Goal: Task Accomplishment & Management: Manage account settings

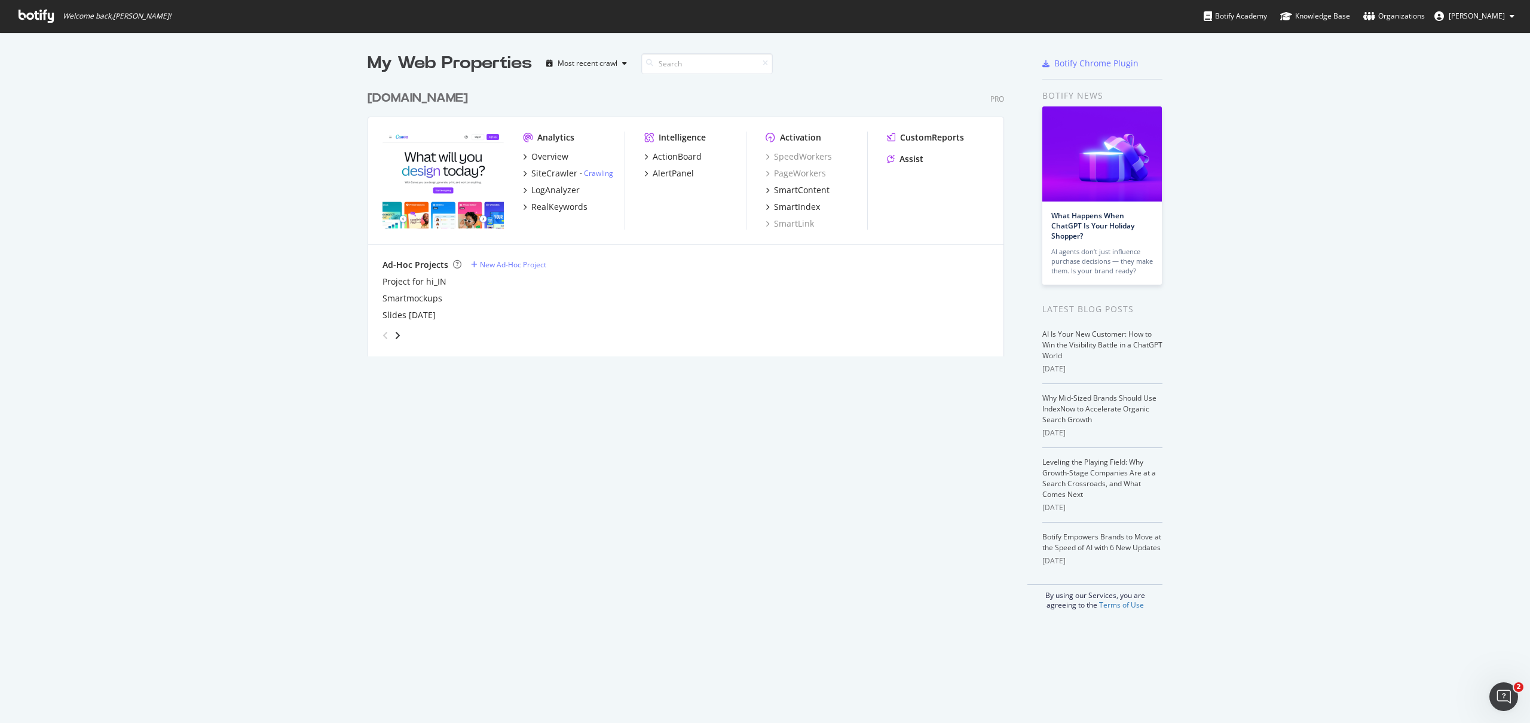
click at [1479, 19] on span "[PERSON_NAME]" at bounding box center [1477, 16] width 56 height 10
click at [1471, 111] on div "See all Organizations" at bounding box center [1466, 120] width 115 height 18
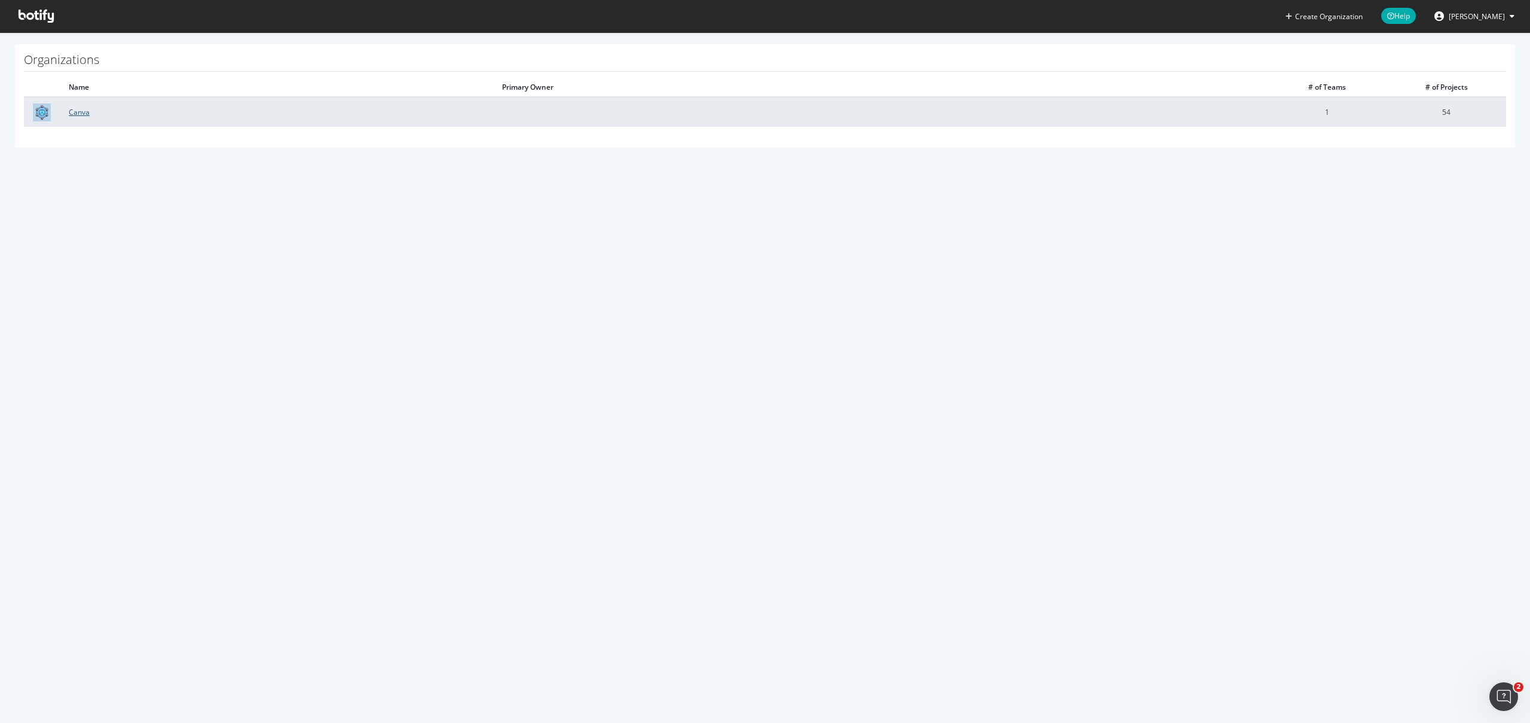
click at [72, 112] on link "Canva" at bounding box center [79, 112] width 21 height 10
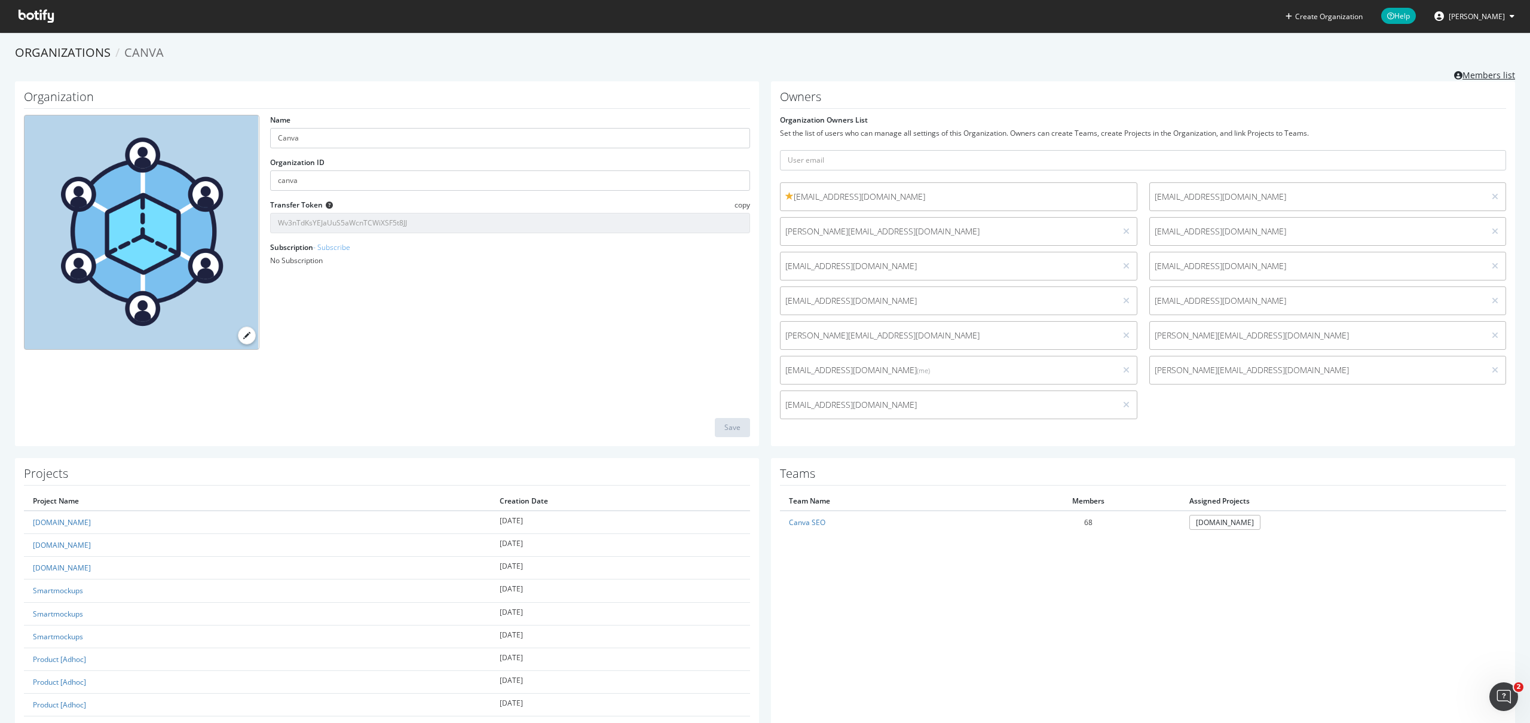
click at [1454, 75] on link "Members list" at bounding box center [1484, 73] width 61 height 15
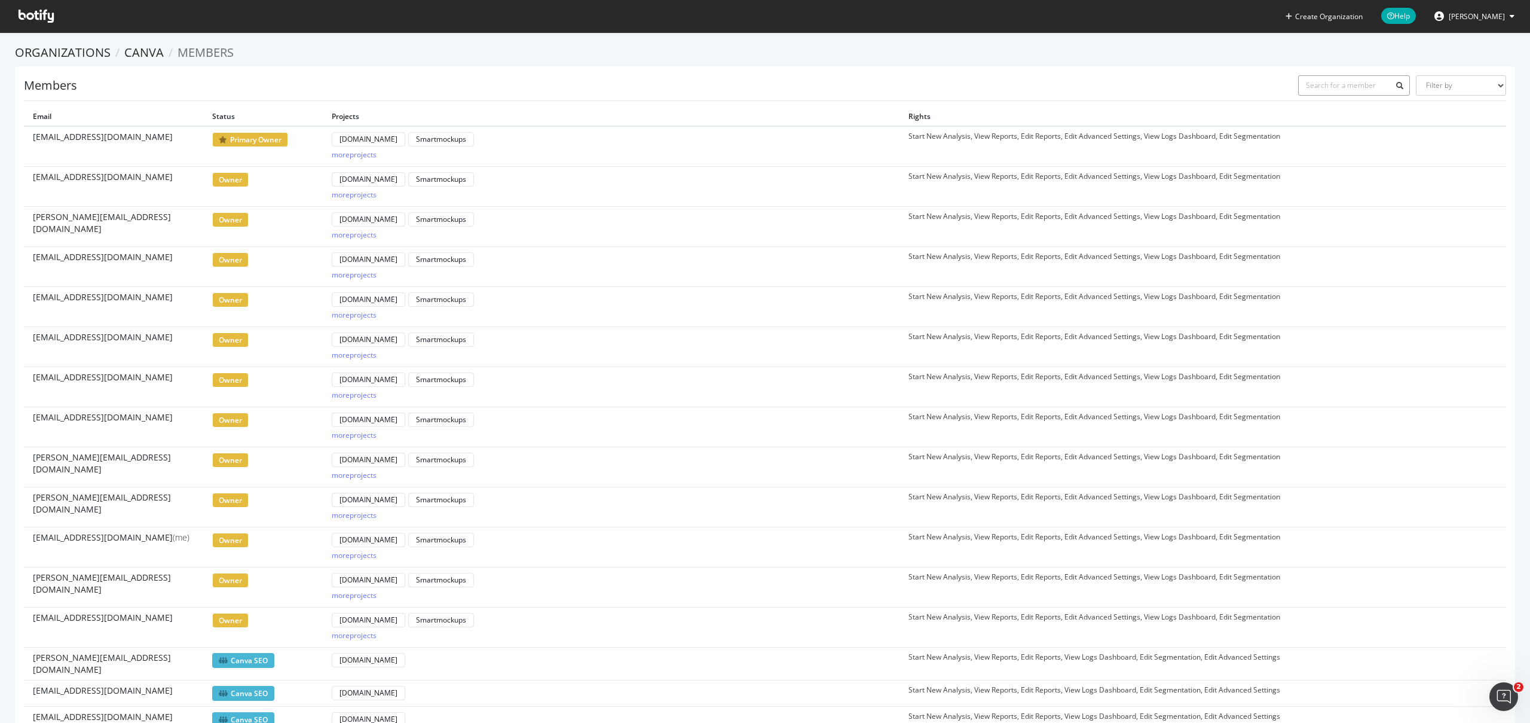
click at [1336, 80] on input "text" at bounding box center [1354, 85] width 112 height 20
paste input "[EMAIL_ADDRESS][DOMAIN_NAME]"
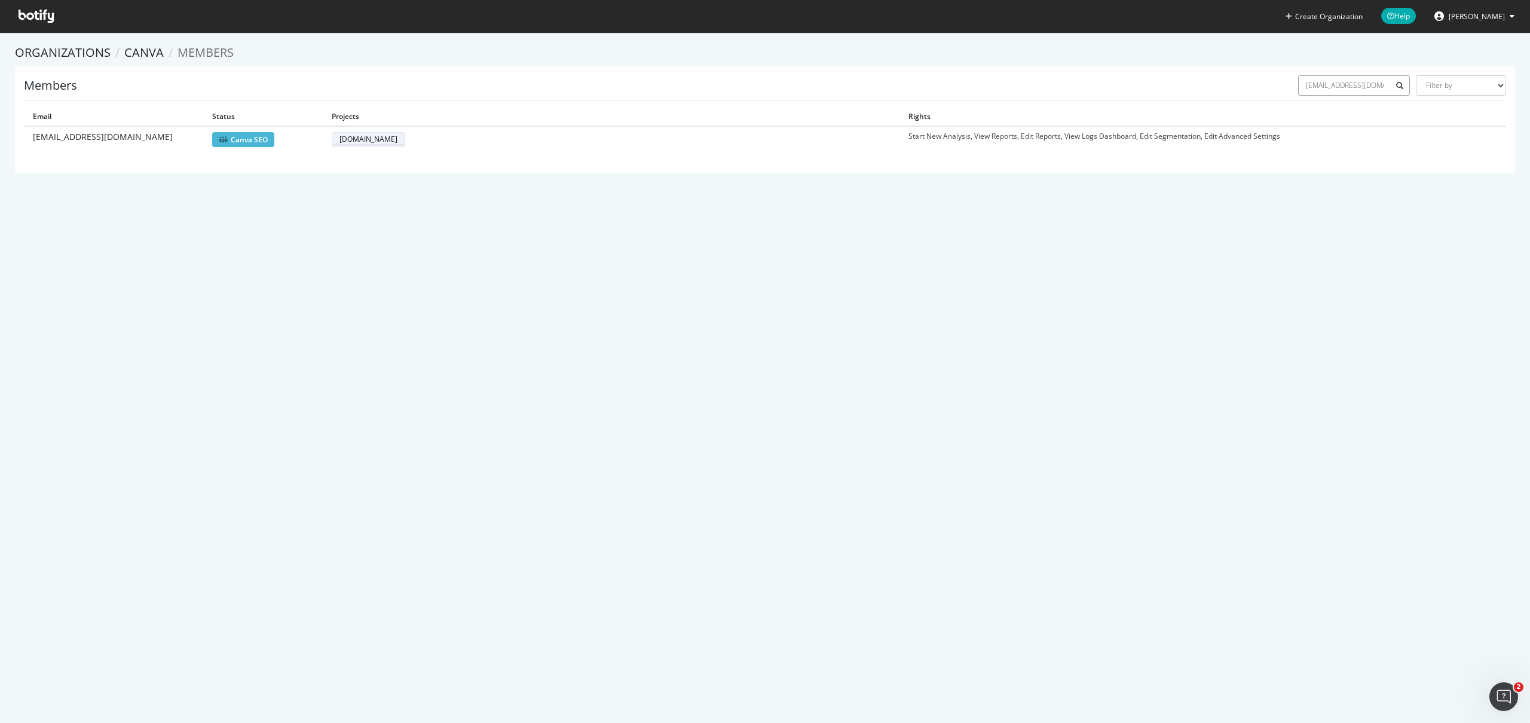
type input "[EMAIL_ADDRESS][DOMAIN_NAME]"
click at [366, 136] on div "[DOMAIN_NAME]" at bounding box center [369, 139] width 58 height 10
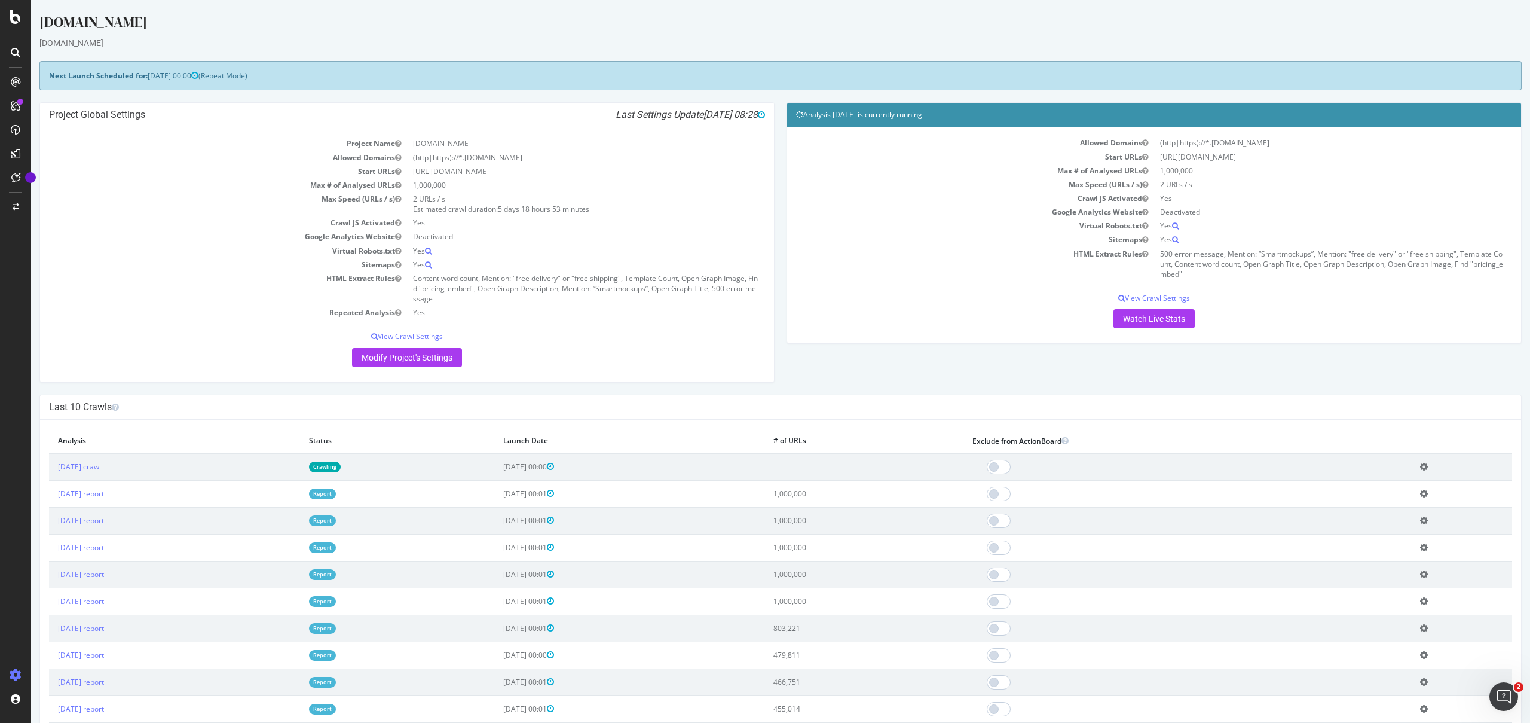
click at [1505, 702] on icon "Open Intercom Messenger" at bounding box center [1504, 697] width 20 height 20
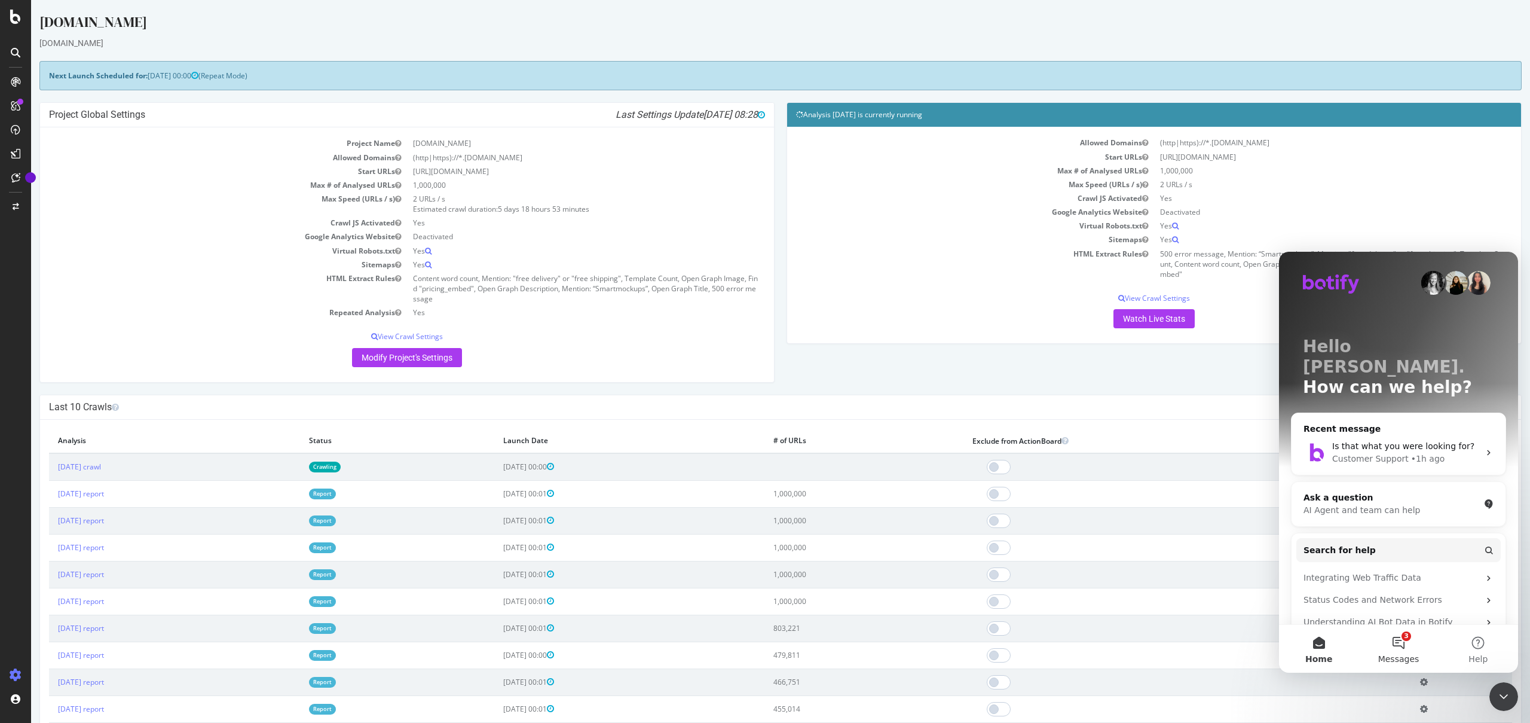
click at [1411, 647] on button "3 Messages" at bounding box center [1399, 649] width 80 height 48
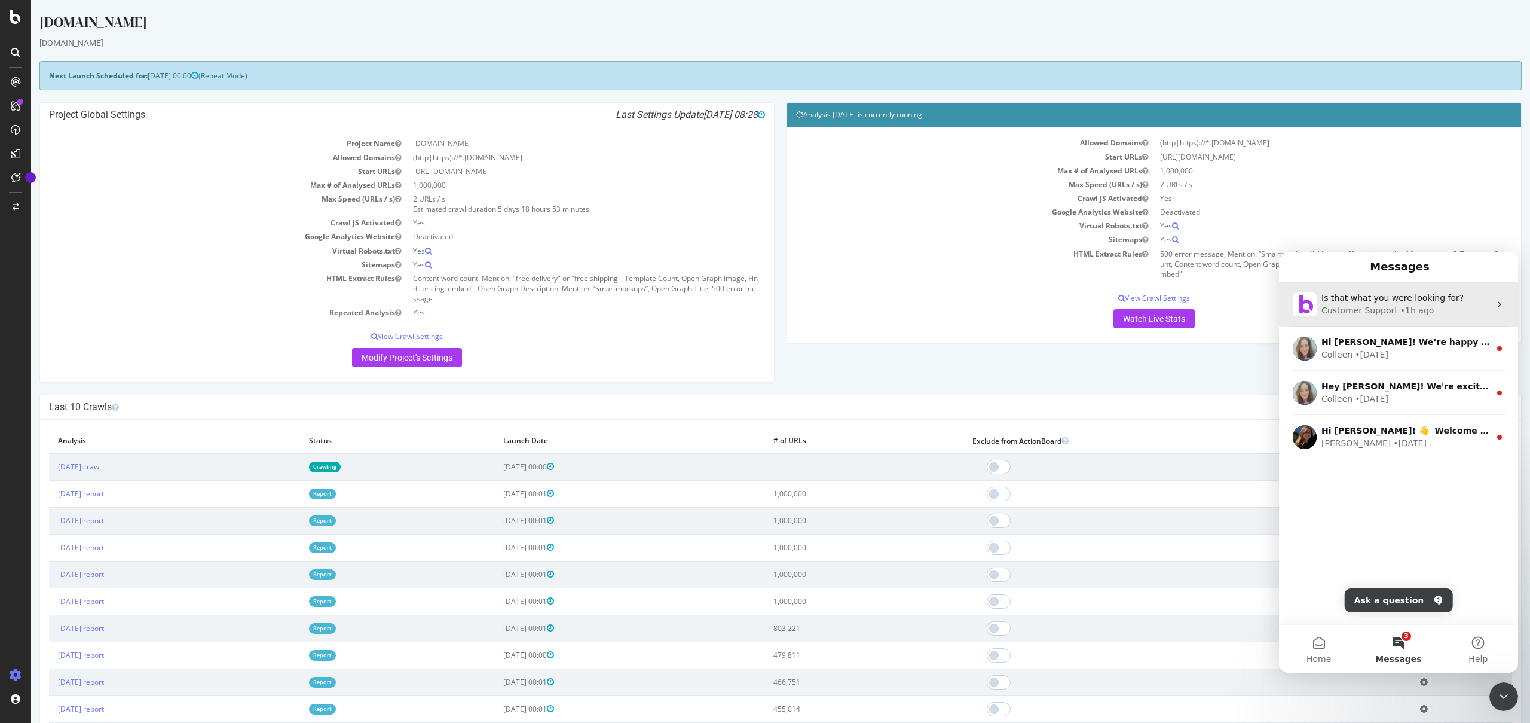
click at [1430, 302] on span "Is that what you were looking for?" at bounding box center [1393, 298] width 142 height 10
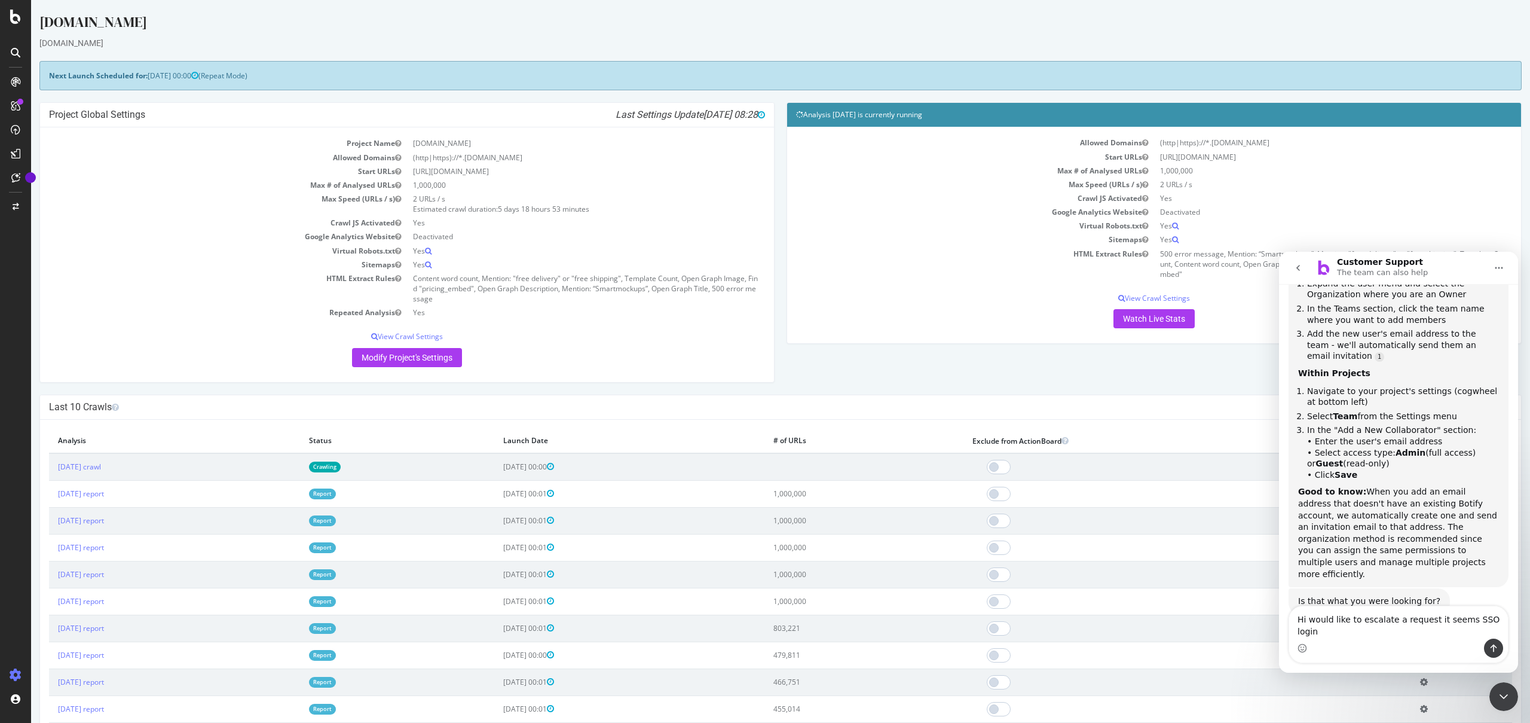
scroll to position [230, 0]
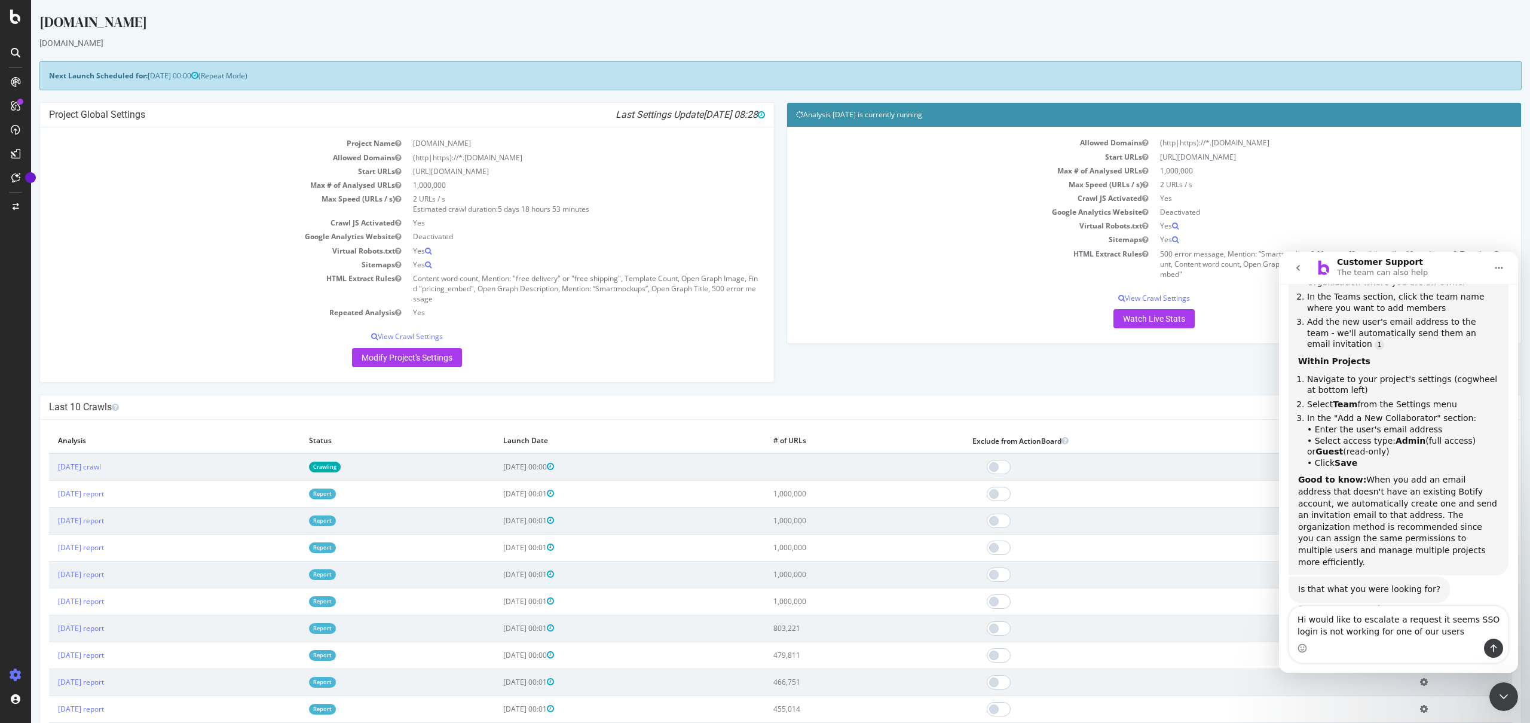
type textarea "Hi would like to escalate a request it seems SSO login is not working for one o…"
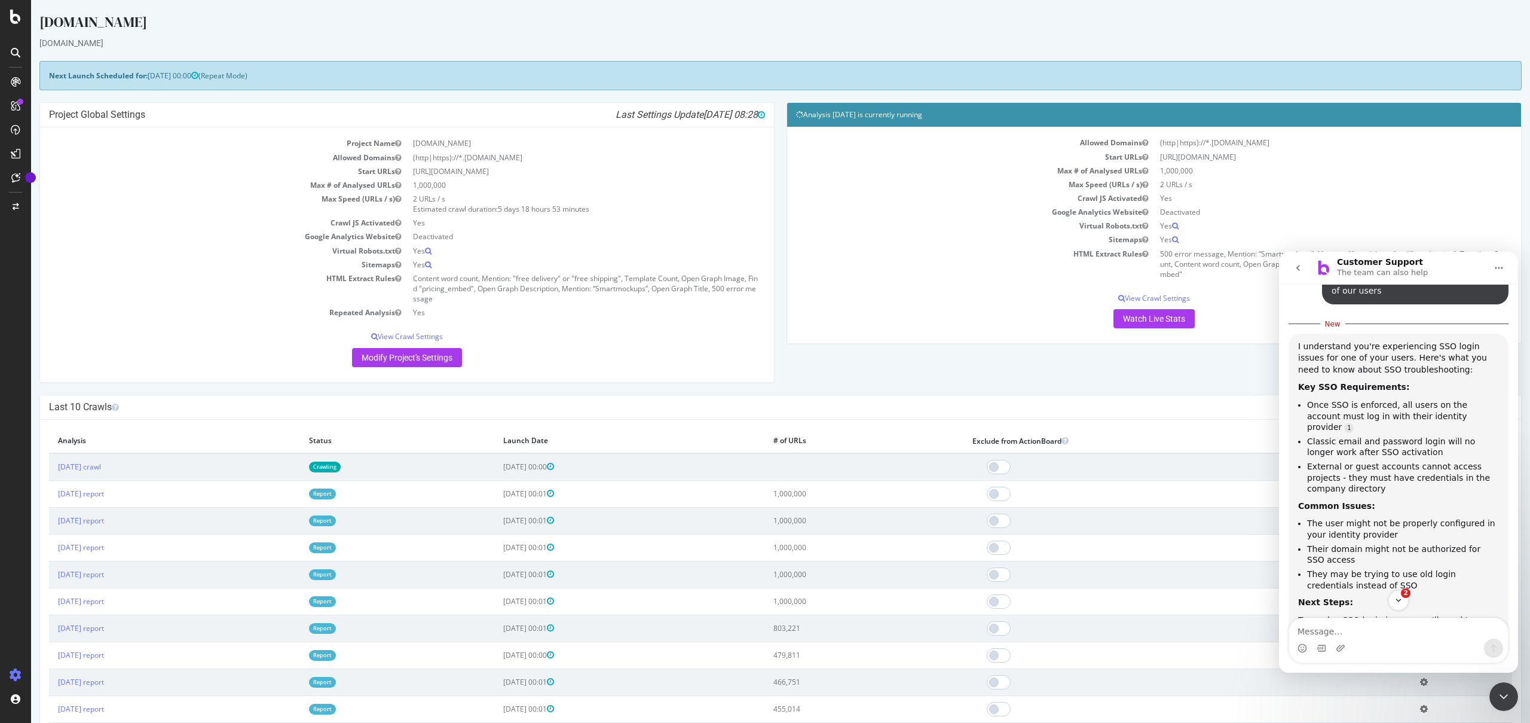
scroll to position [607, 0]
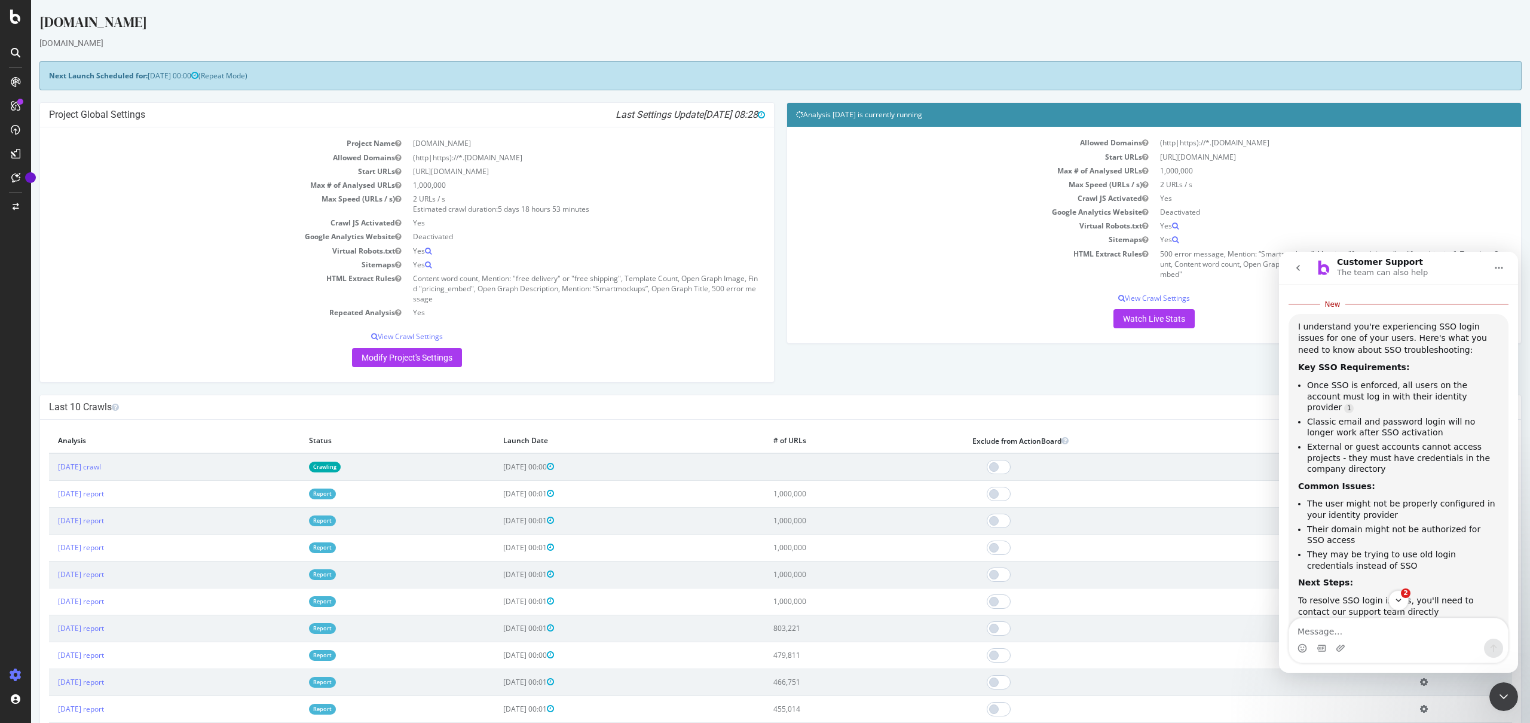
click at [1453, 619] on link "[EMAIL_ADDRESS][DOMAIN_NAME]" at bounding box center [1380, 624] width 146 height 10
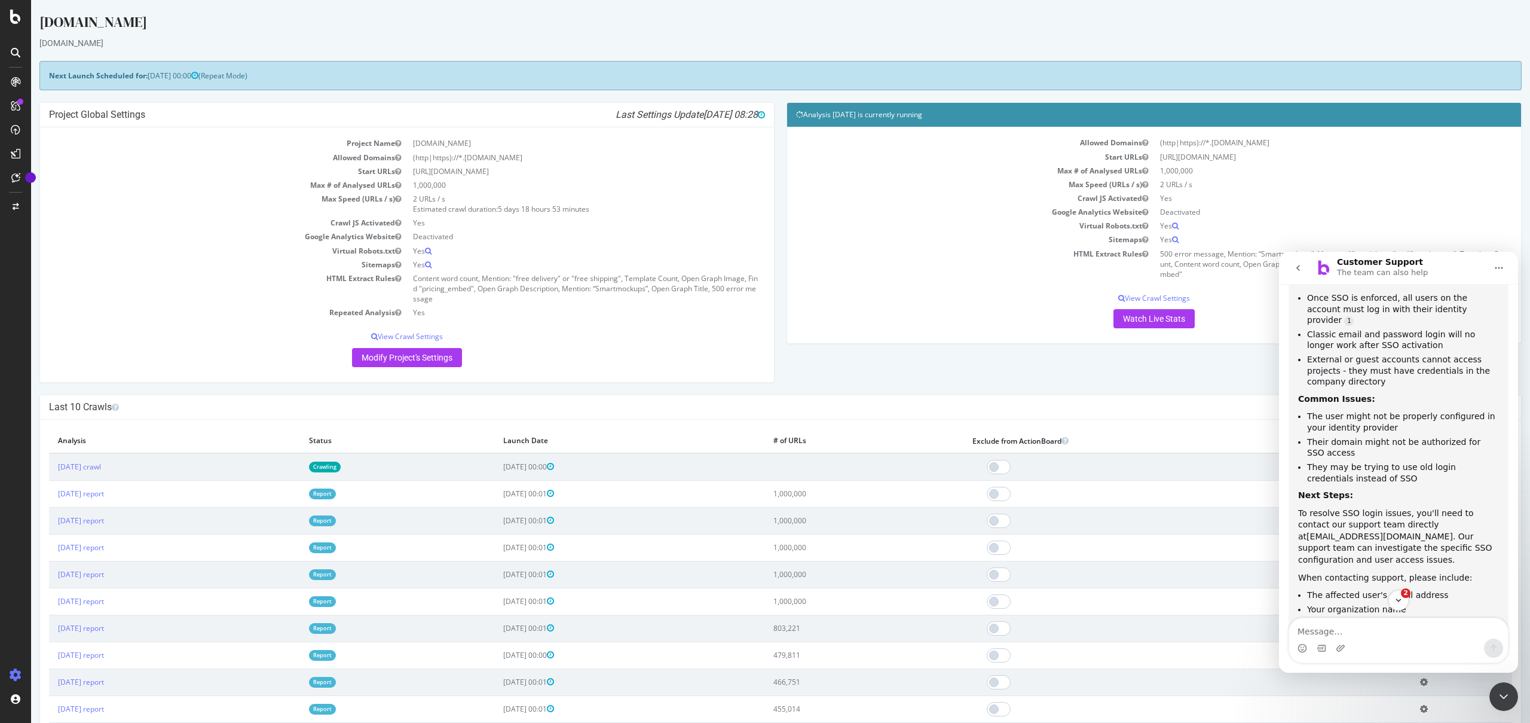
scroll to position [774, 0]
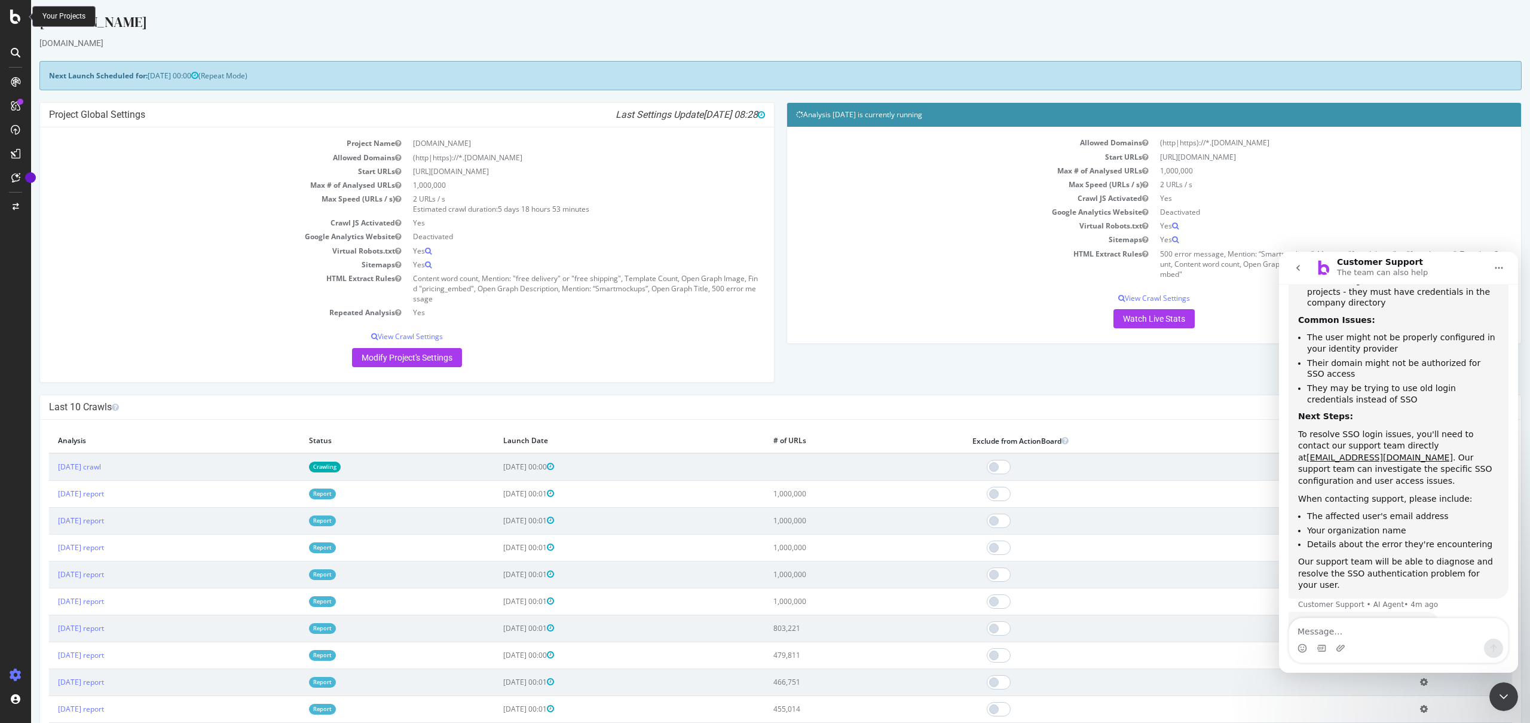
click at [19, 14] on icon at bounding box center [15, 17] width 11 height 14
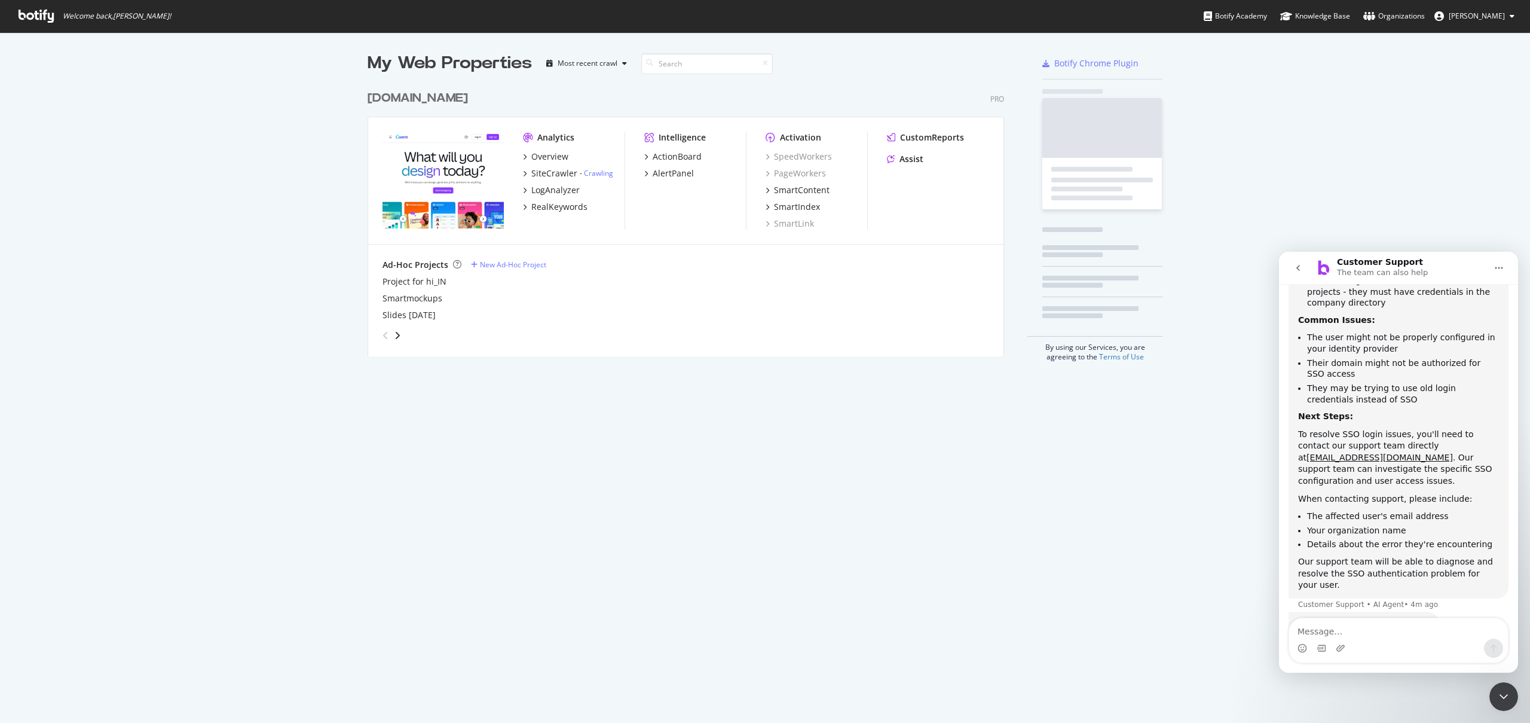
scroll to position [714, 1512]
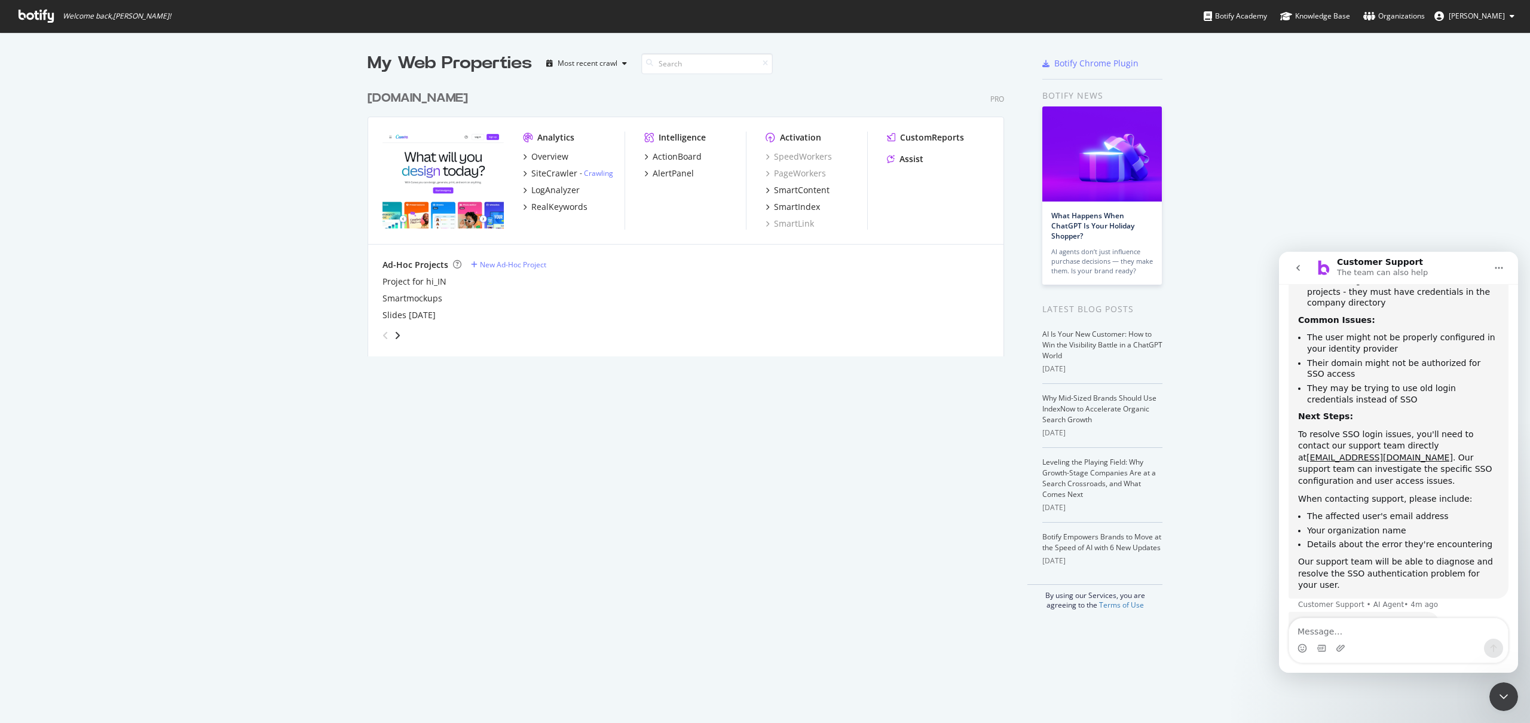
click at [1482, 15] on span "[PERSON_NAME]" at bounding box center [1477, 16] width 56 height 10
click at [1462, 144] on span "Log Out" at bounding box center [1455, 147] width 26 height 10
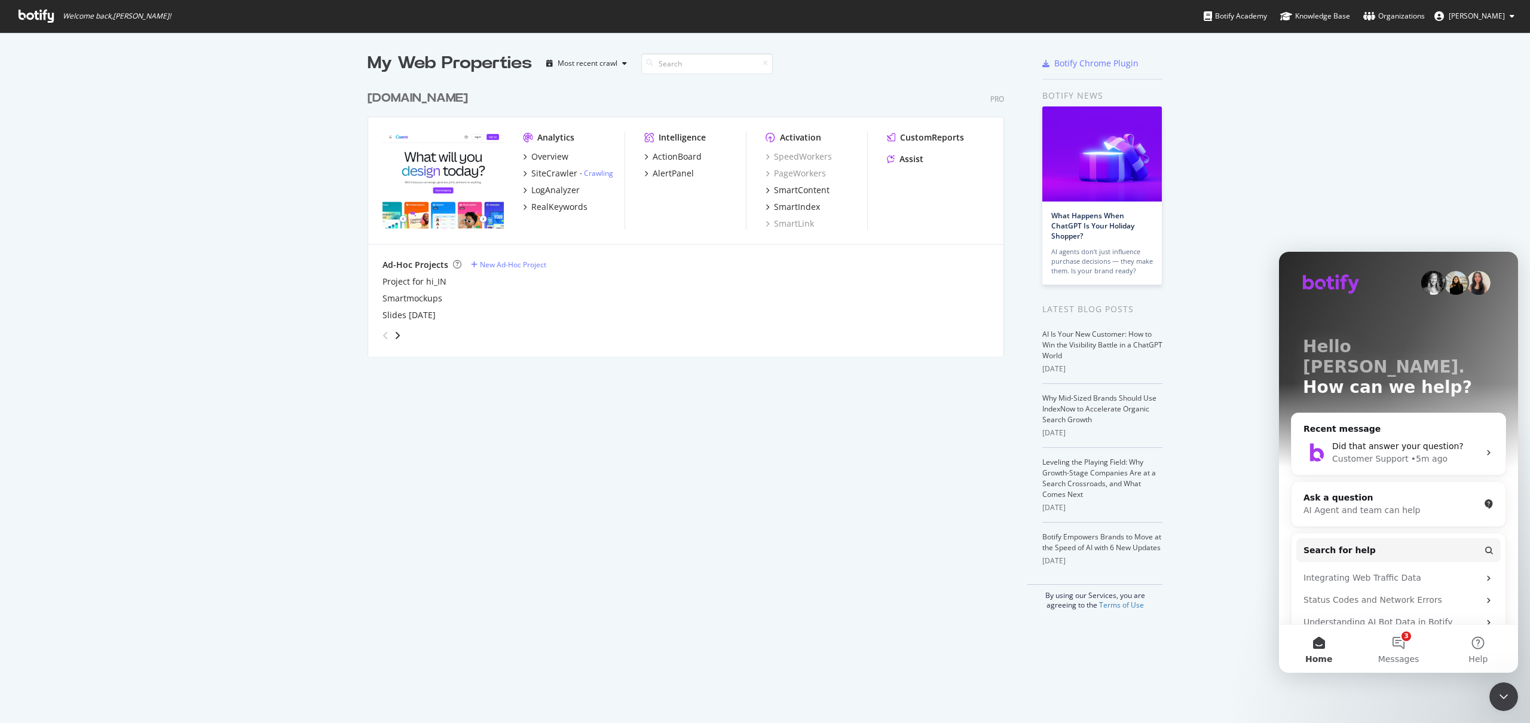
click at [1498, 16] on span "[PERSON_NAME]" at bounding box center [1477, 16] width 56 height 10
click at [1450, 126] on div "See all Organizations" at bounding box center [1466, 120] width 115 height 18
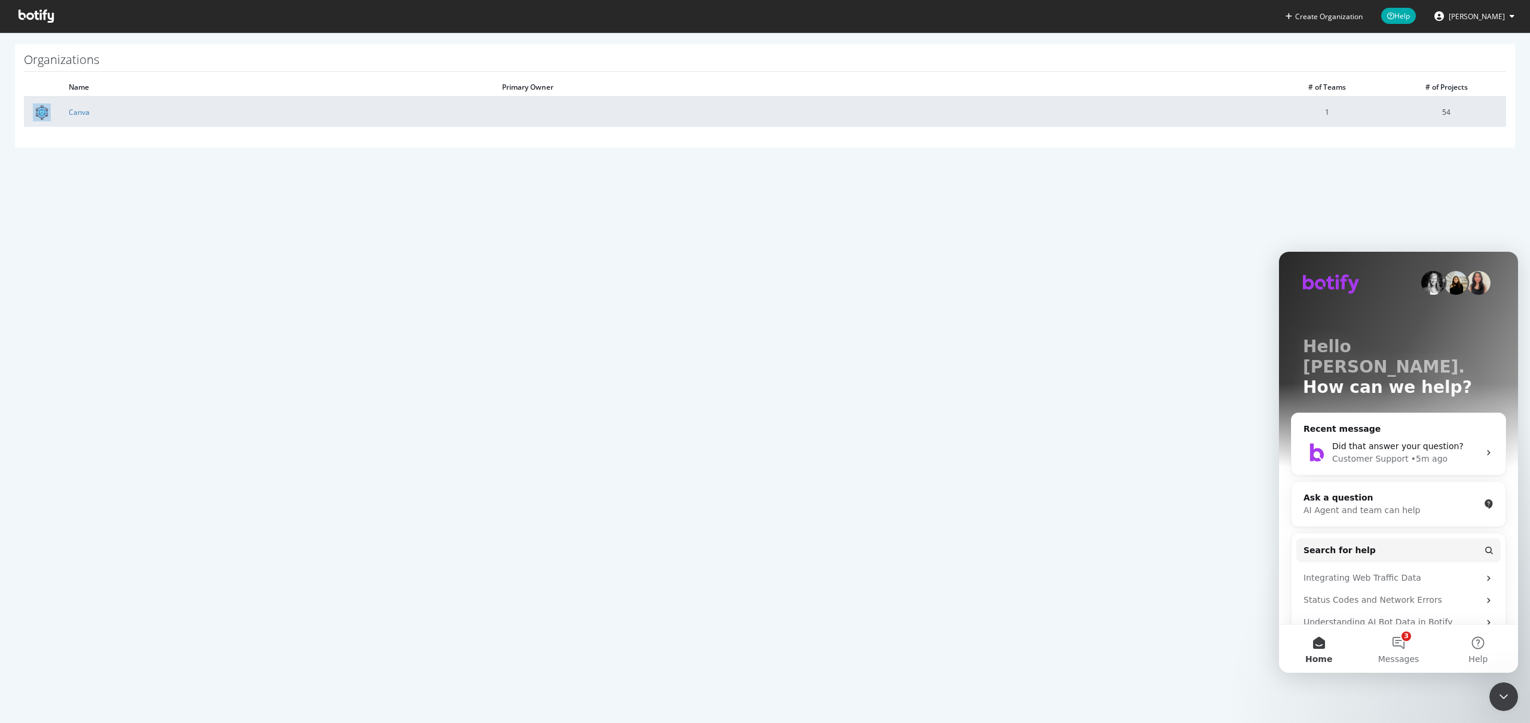
click at [1472, 117] on td "54" at bounding box center [1447, 112] width 120 height 30
click at [1454, 117] on td "54" at bounding box center [1447, 112] width 120 height 30
click at [81, 110] on link "Canva" at bounding box center [79, 112] width 21 height 10
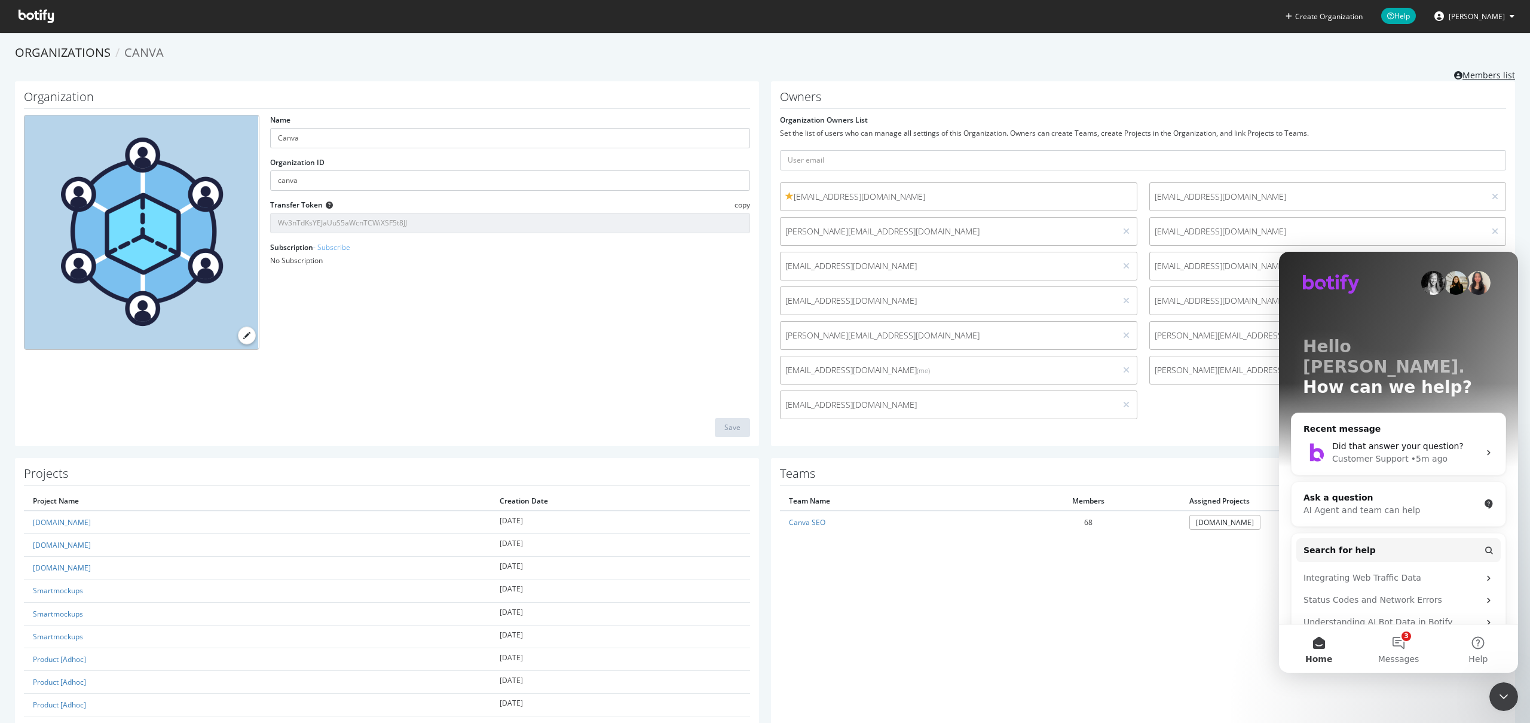
click at [1502, 73] on link "Members list" at bounding box center [1484, 73] width 61 height 15
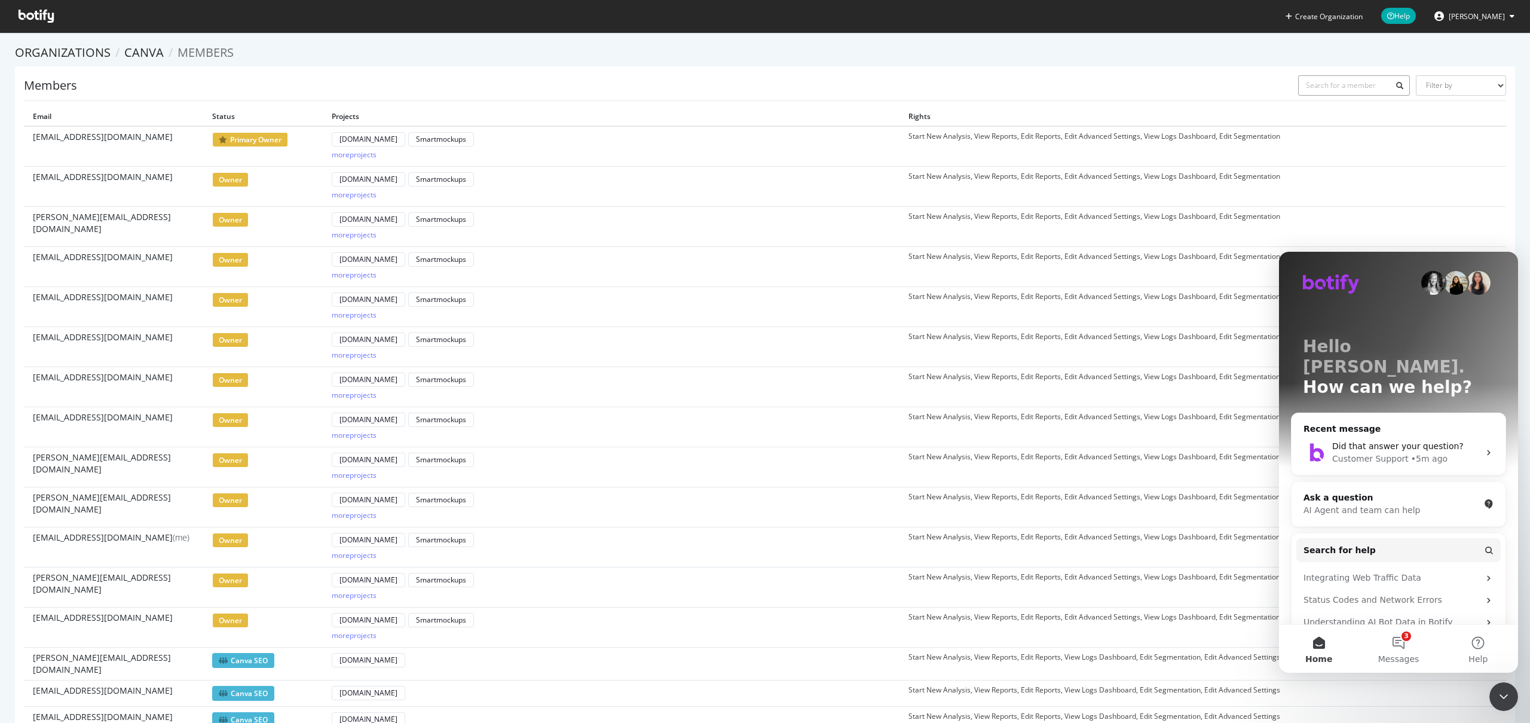
click at [1370, 84] on input "text" at bounding box center [1354, 85] width 112 height 20
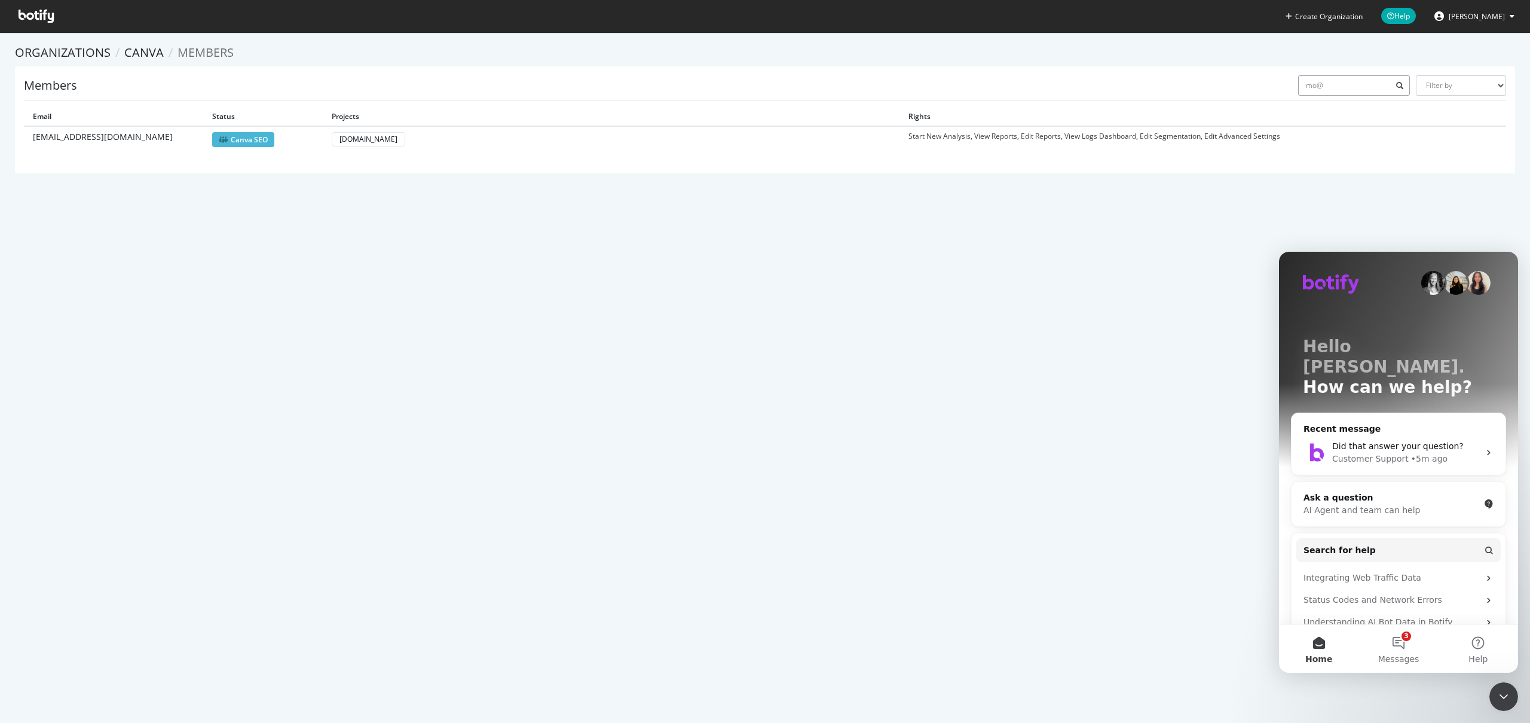
type input "mo@"
click at [402, 208] on div "Create Organization Help Joshua Coralde Organizations Canva Members Members mo@…" at bounding box center [765, 361] width 1530 height 723
